Goal: Navigation & Orientation: Go to known website

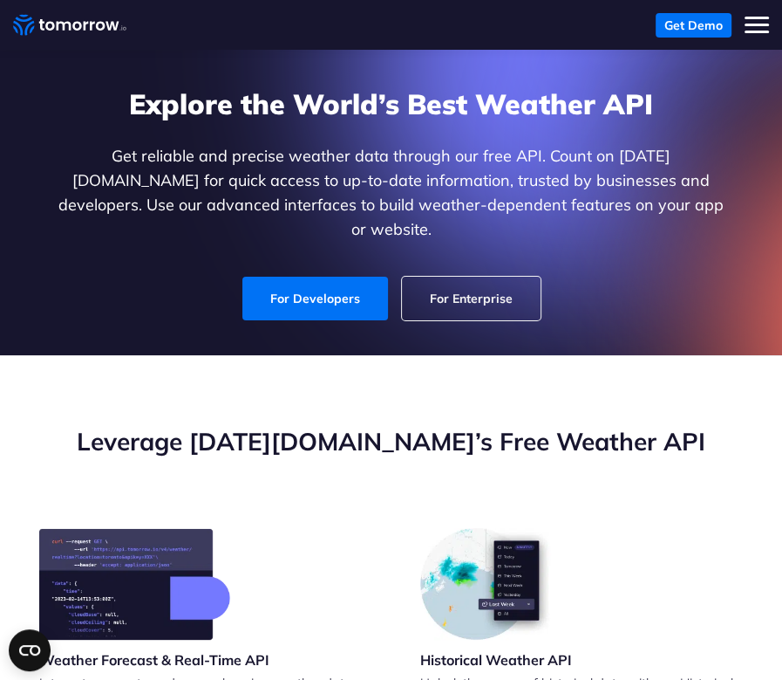
click at [750, 24] on span "Toggle mobile menu" at bounding box center [757, 25] width 24 height 3
click at [365, 277] on link "For Developers" at bounding box center [316, 299] width 146 height 44
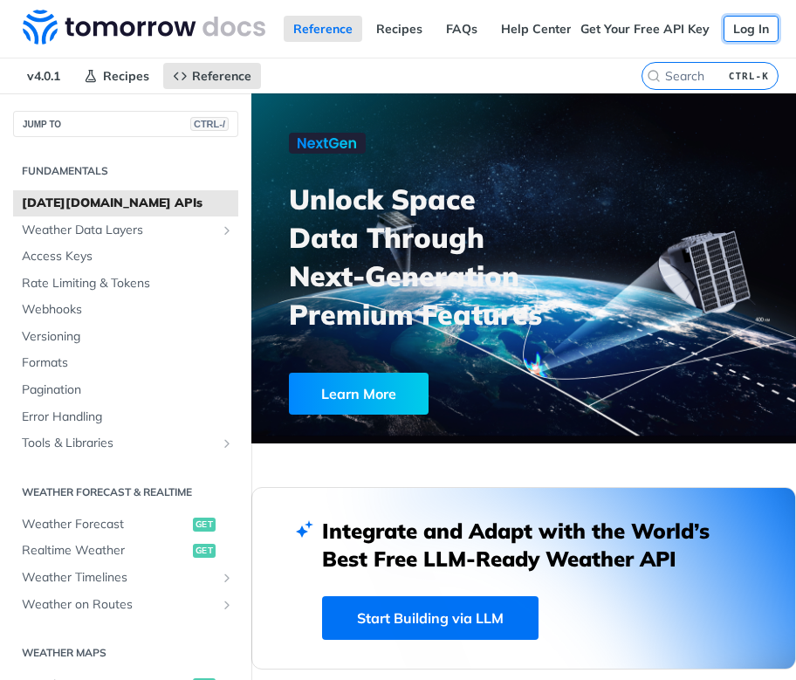
click at [736, 31] on link "Log In" at bounding box center [750, 29] width 55 height 26
